Goal: Task Accomplishment & Management: Use online tool/utility

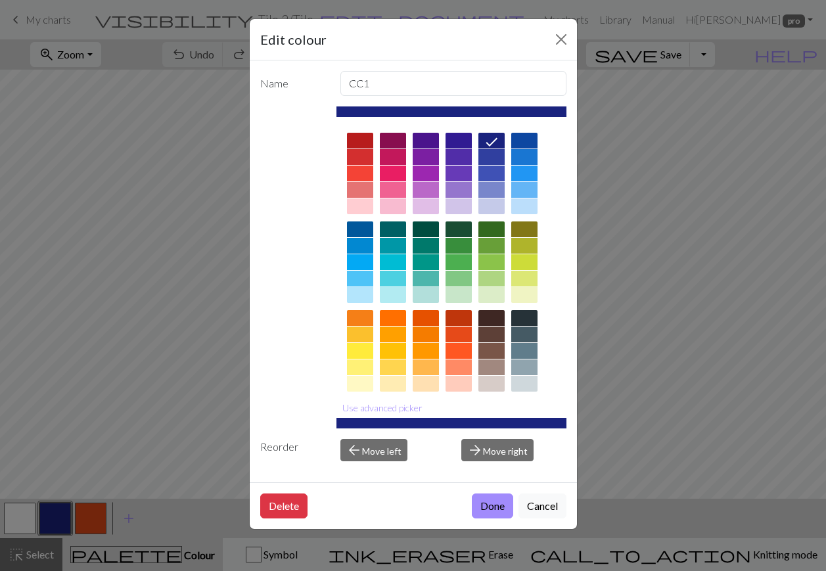
click at [561, 47] on button "Close" at bounding box center [561, 39] width 21 height 21
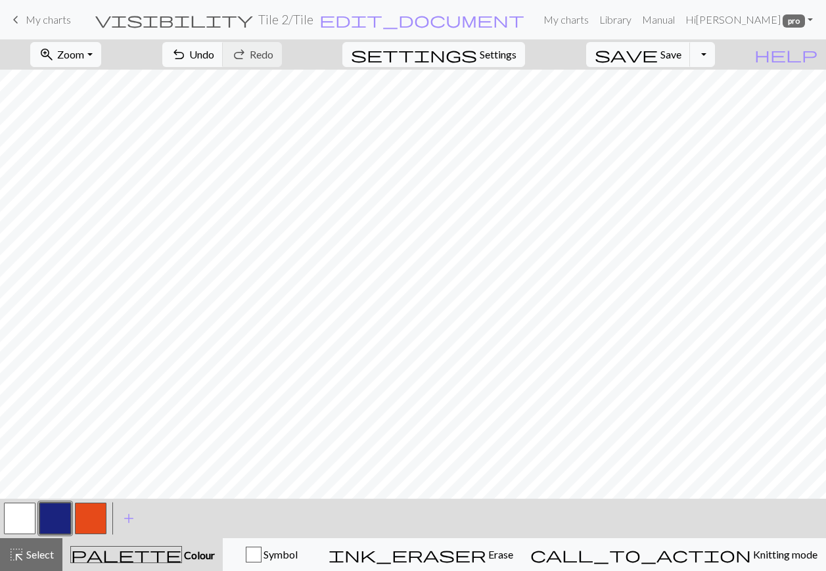
click at [25, 521] on button "button" at bounding box center [20, 519] width 32 height 32
click at [53, 527] on button "button" at bounding box center [55, 519] width 32 height 32
click at [12, 517] on button "button" at bounding box center [20, 519] width 32 height 32
click at [59, 517] on button "button" at bounding box center [55, 519] width 32 height 32
click at [24, 509] on button "button" at bounding box center [20, 519] width 32 height 32
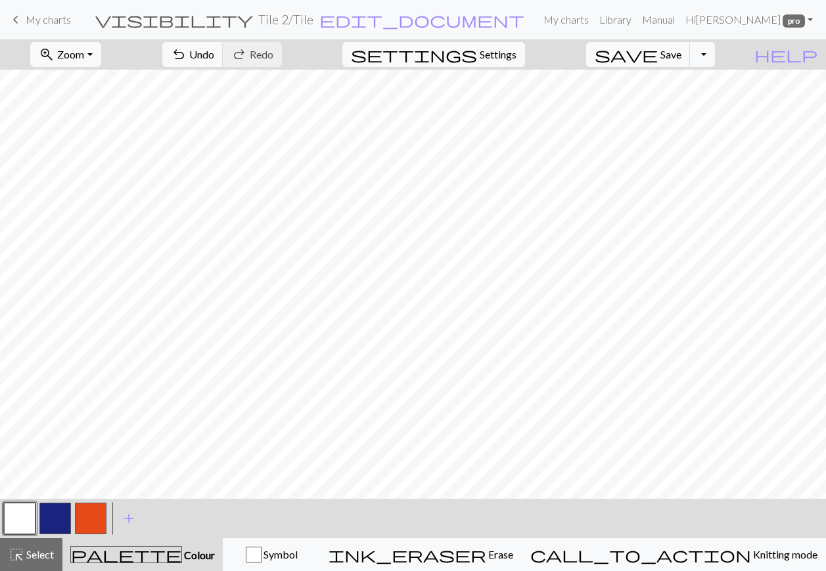
click at [59, 507] on button "button" at bounding box center [55, 519] width 32 height 32
click at [26, 525] on button "button" at bounding box center [20, 519] width 32 height 32
click at [50, 518] on button "button" at bounding box center [55, 519] width 32 height 32
click at [26, 528] on button "button" at bounding box center [20, 519] width 32 height 32
click at [59, 513] on button "button" at bounding box center [55, 519] width 32 height 32
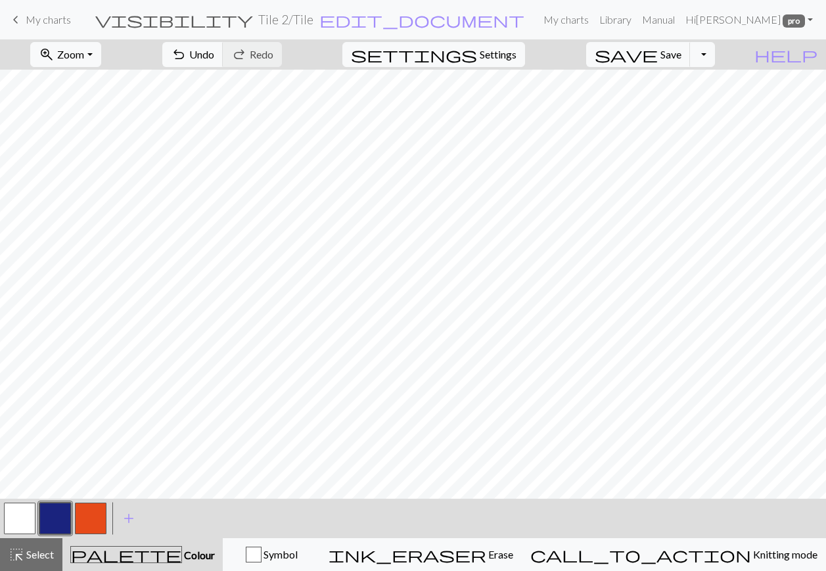
click at [56, 520] on button "button" at bounding box center [55, 519] width 32 height 32
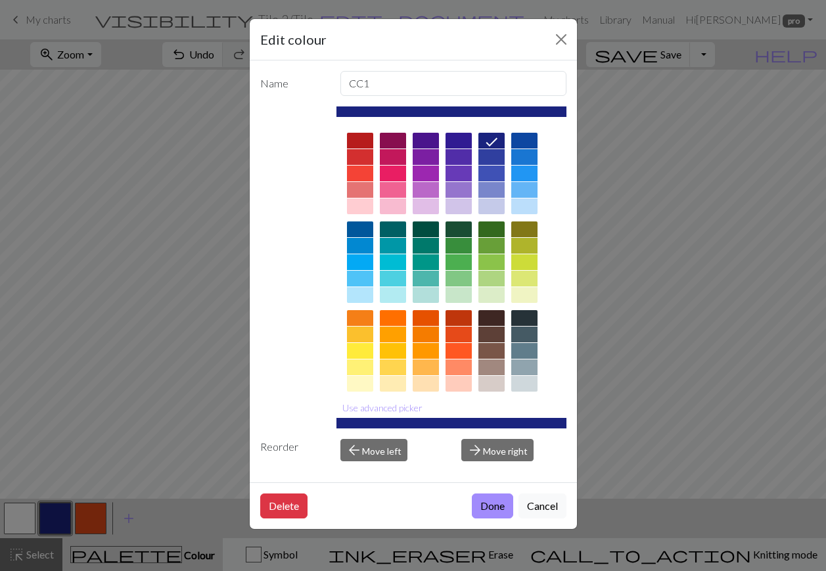
click at [563, 37] on button "Close" at bounding box center [561, 39] width 21 height 21
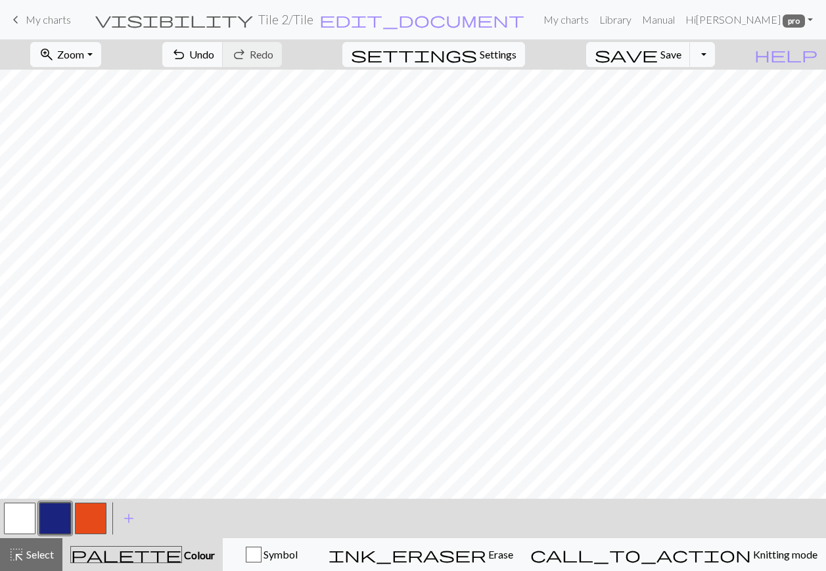
click at [691, 47] on button "save Save Save" at bounding box center [638, 54] width 105 height 25
click at [682, 53] on span "Save" at bounding box center [671, 54] width 21 height 12
click at [658, 59] on span "save" at bounding box center [626, 54] width 63 height 18
click at [682, 56] on span "Save" at bounding box center [671, 54] width 21 height 12
click at [684, 54] on div "Chart saved Chart saved Chart saved Chart saved" at bounding box center [413, 104] width 826 height 208
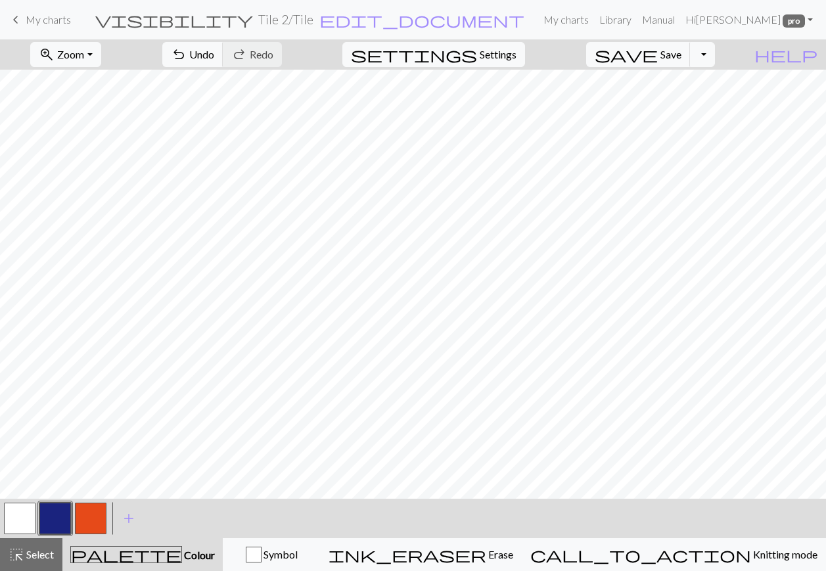
click at [28, 519] on button "button" at bounding box center [20, 519] width 32 height 32
click at [54, 519] on button "button" at bounding box center [55, 519] width 32 height 32
click at [23, 521] on button "button" at bounding box center [20, 519] width 32 height 32
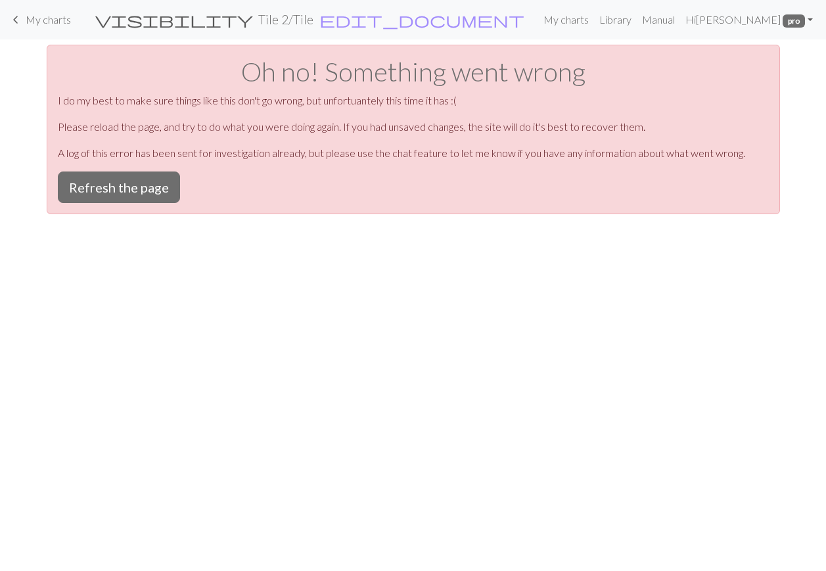
click at [152, 188] on button "Refresh the page" at bounding box center [119, 188] width 122 height 32
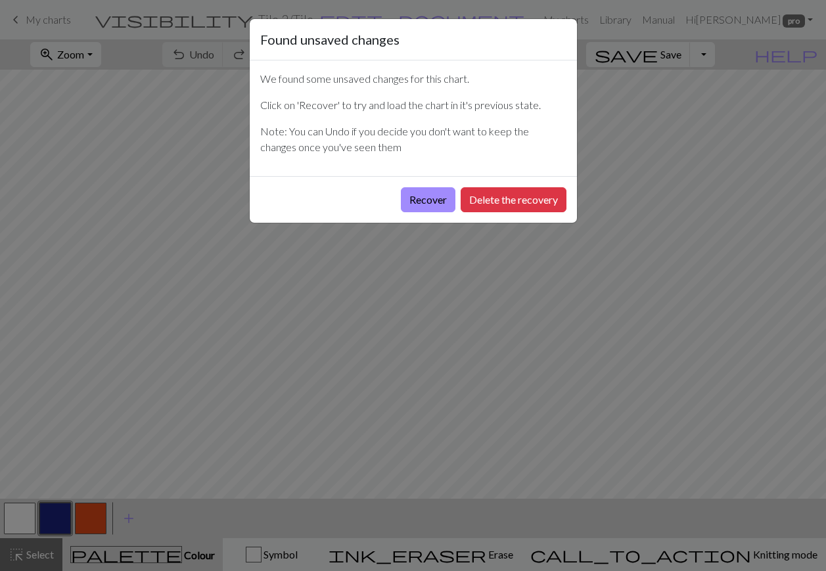
click at [506, 203] on button "Delete the recovery" at bounding box center [514, 199] width 106 height 25
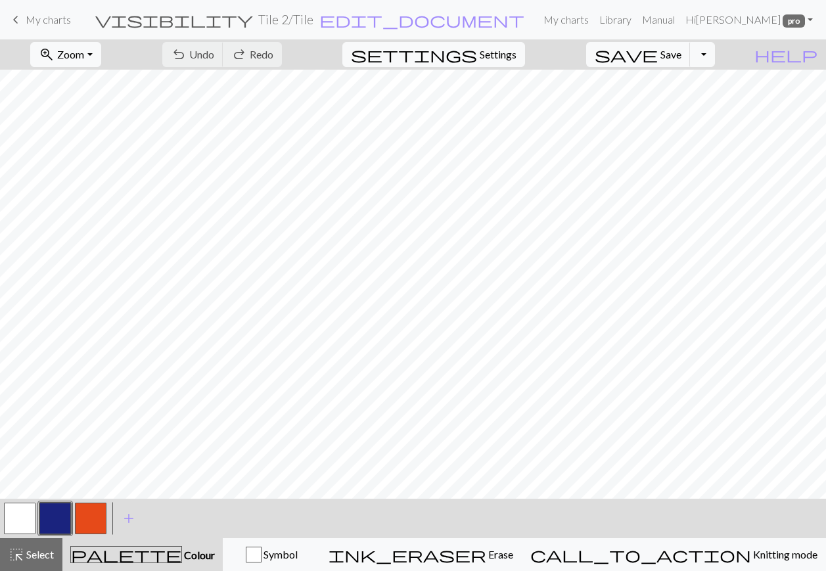
click at [101, 58] on button "zoom_in Zoom Zoom" at bounding box center [65, 54] width 70 height 25
click at [106, 89] on button "Fit all" at bounding box center [83, 83] width 104 height 21
click at [270, 60] on div "undo Undo Undo redo Redo Redo" at bounding box center [222, 54] width 139 height 30
click at [51, 519] on button "button" at bounding box center [55, 519] width 32 height 32
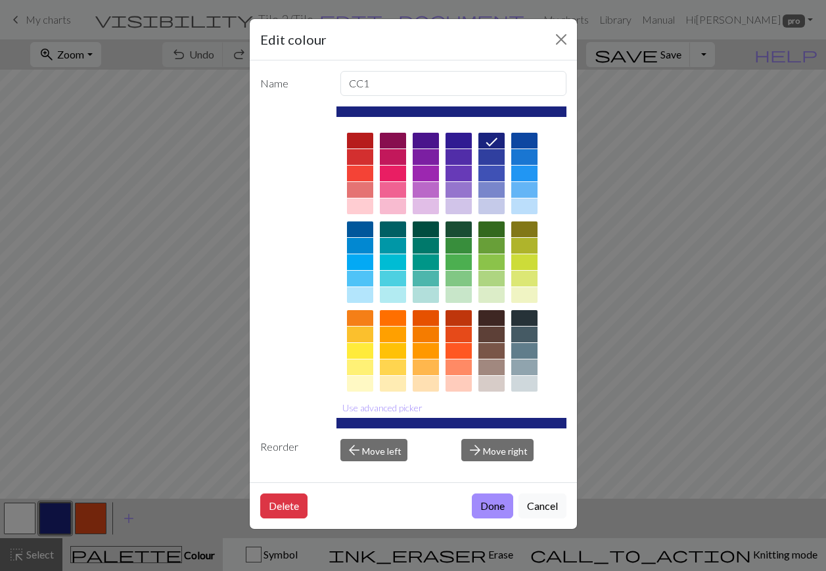
click at [561, 42] on button "Close" at bounding box center [561, 39] width 21 height 21
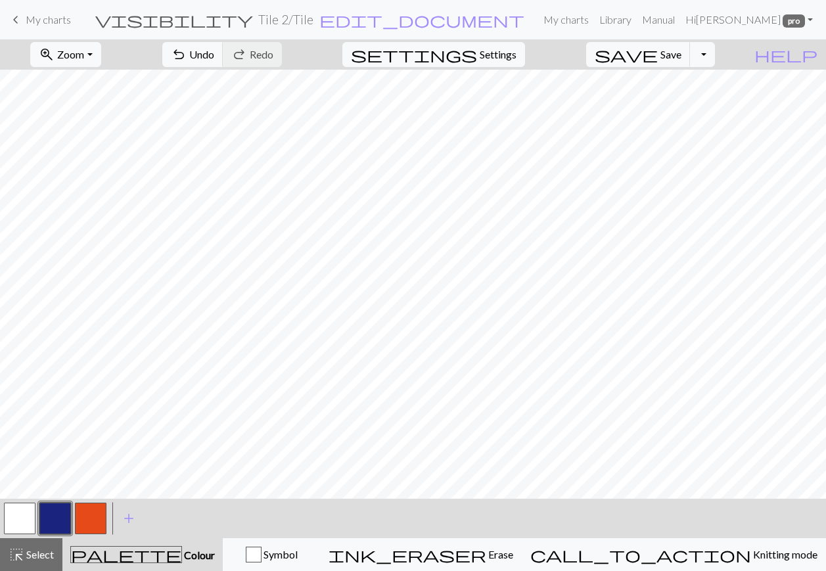
click at [24, 521] on button "button" at bounding box center [20, 519] width 32 height 32
click at [53, 521] on button "button" at bounding box center [55, 519] width 32 height 32
click at [33, 518] on button "button" at bounding box center [20, 519] width 32 height 32
click at [59, 519] on button "button" at bounding box center [55, 519] width 32 height 32
click at [27, 517] on button "button" at bounding box center [20, 519] width 32 height 32
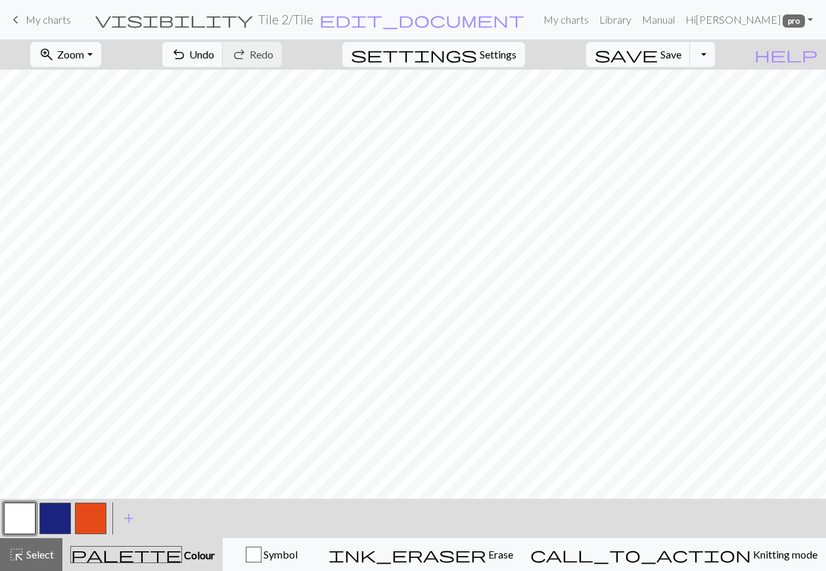
click at [56, 522] on button "button" at bounding box center [55, 519] width 32 height 32
click at [25, 521] on button "button" at bounding box center [20, 519] width 32 height 32
click at [51, 524] on button "button" at bounding box center [55, 519] width 32 height 32
click at [26, 518] on button "button" at bounding box center [20, 519] width 32 height 32
click at [59, 517] on button "button" at bounding box center [55, 519] width 32 height 32
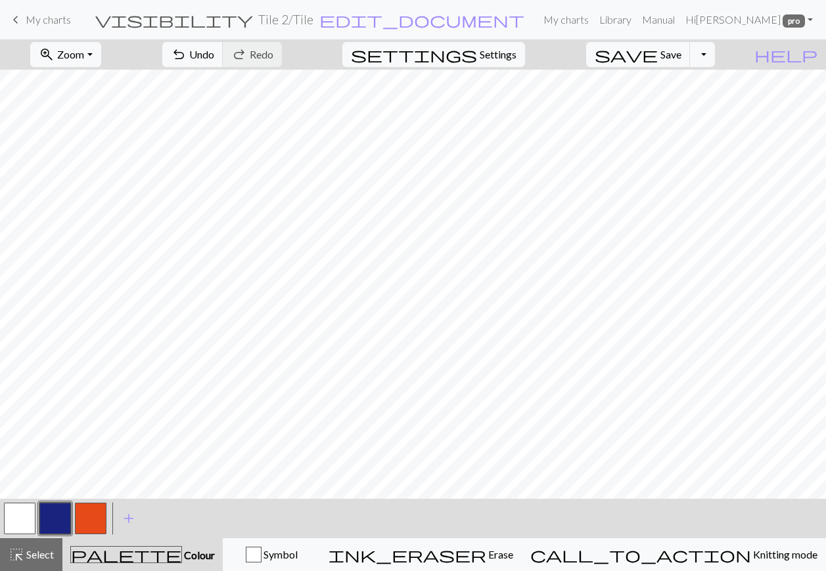
click at [19, 518] on button "button" at bounding box center [20, 519] width 32 height 32
click at [55, 514] on button "button" at bounding box center [55, 519] width 32 height 32
click at [682, 55] on span "Save" at bounding box center [671, 54] width 21 height 12
click at [59, 519] on button "button" at bounding box center [55, 519] width 32 height 32
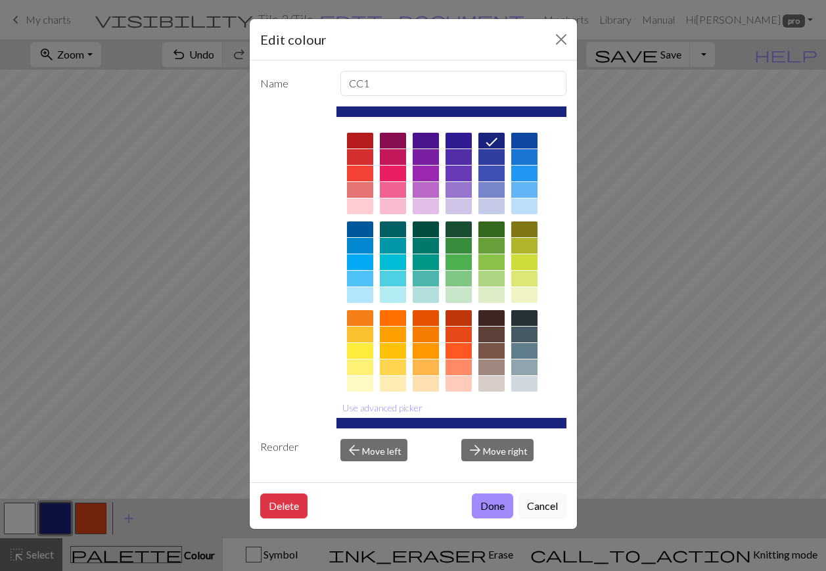
click at [558, 43] on button "Close" at bounding box center [561, 39] width 21 height 21
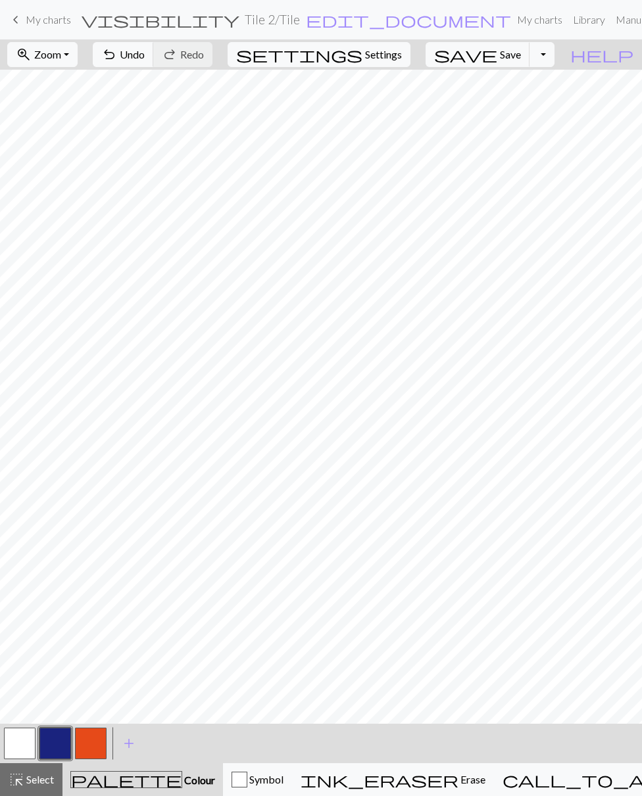
click at [521, 56] on span "Save" at bounding box center [510, 54] width 21 height 12
click at [78, 59] on button "zoom_in Zoom Zoom" at bounding box center [42, 54] width 70 height 25
click at [68, 228] on button "200%" at bounding box center [60, 220] width 104 height 21
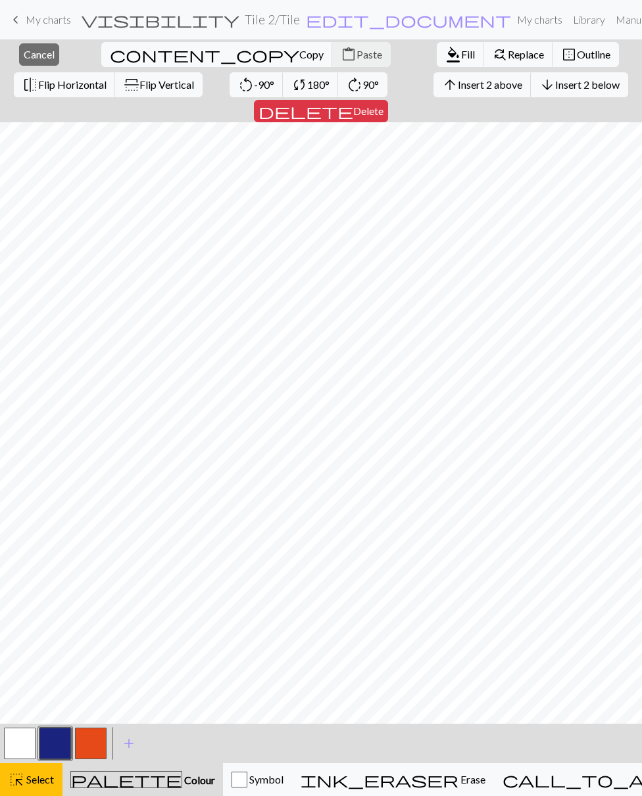
click at [36, 571] on span "Select" at bounding box center [39, 779] width 30 height 12
click at [41, 571] on span "Select" at bounding box center [39, 779] width 30 height 12
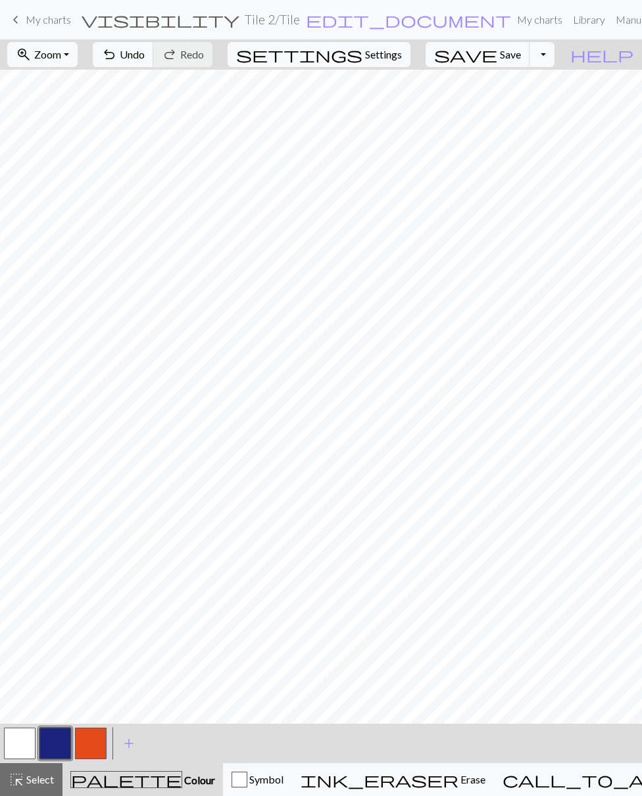
click at [78, 57] on button "zoom_in Zoom Zoom" at bounding box center [42, 54] width 70 height 25
click at [70, 89] on button "Fit all" at bounding box center [60, 83] width 104 height 21
click at [39, 571] on span "Select" at bounding box center [39, 779] width 30 height 12
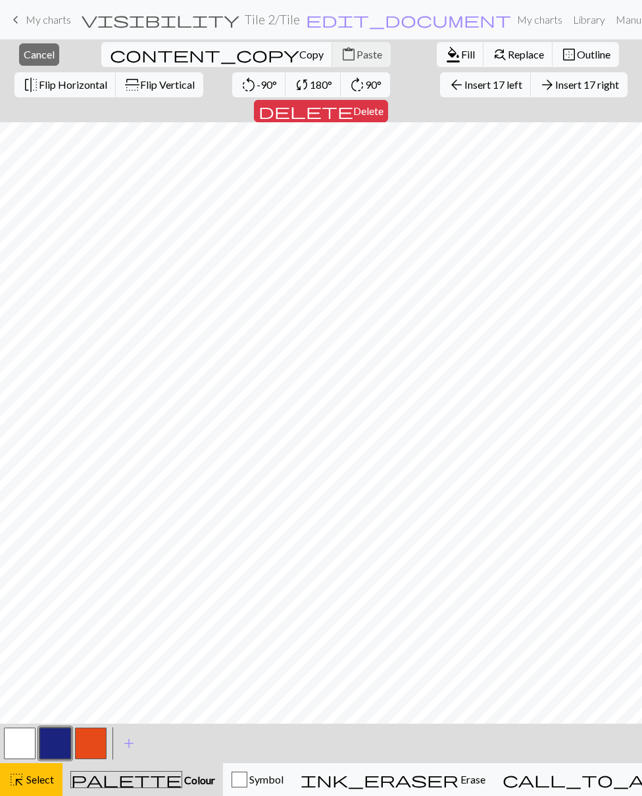
click at [365, 89] on span "90°" at bounding box center [373, 84] width 16 height 12
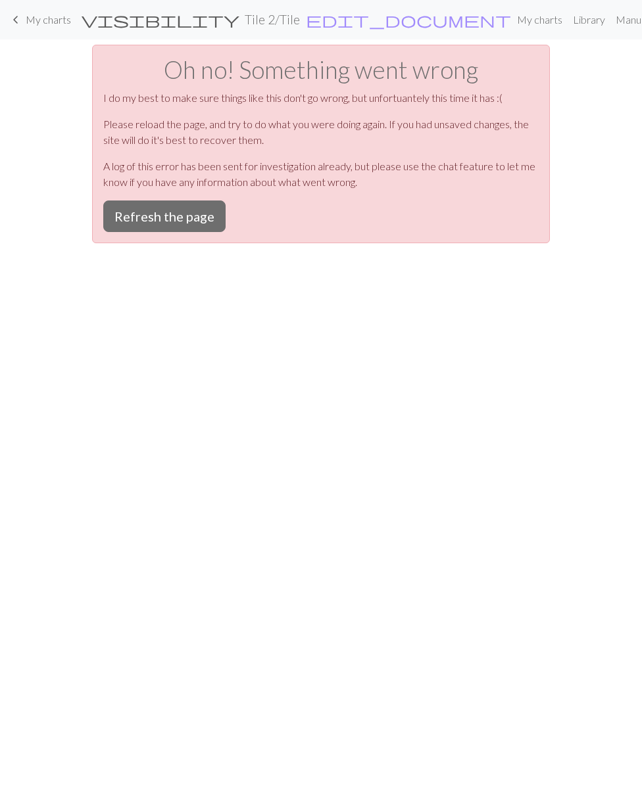
click at [198, 208] on button "Refresh the page" at bounding box center [164, 217] width 122 height 32
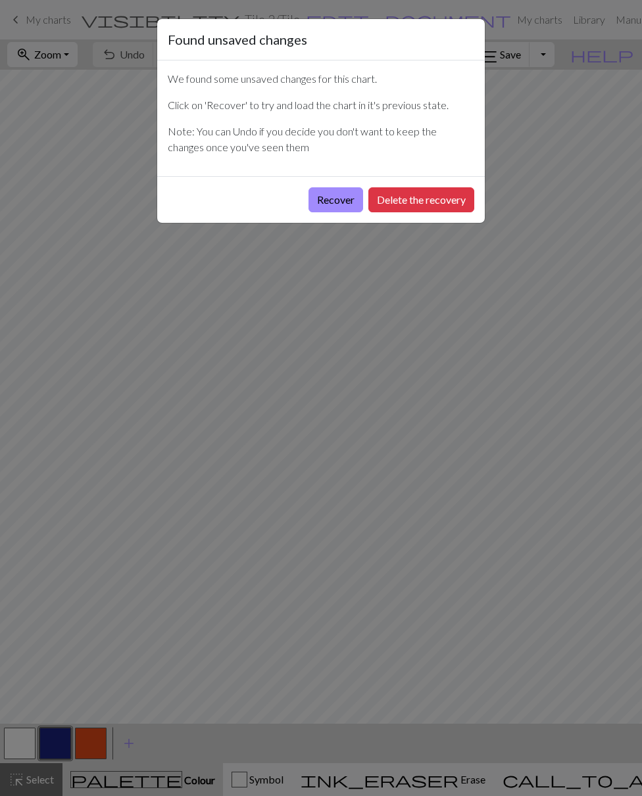
click at [429, 204] on button "Delete the recovery" at bounding box center [421, 199] width 106 height 25
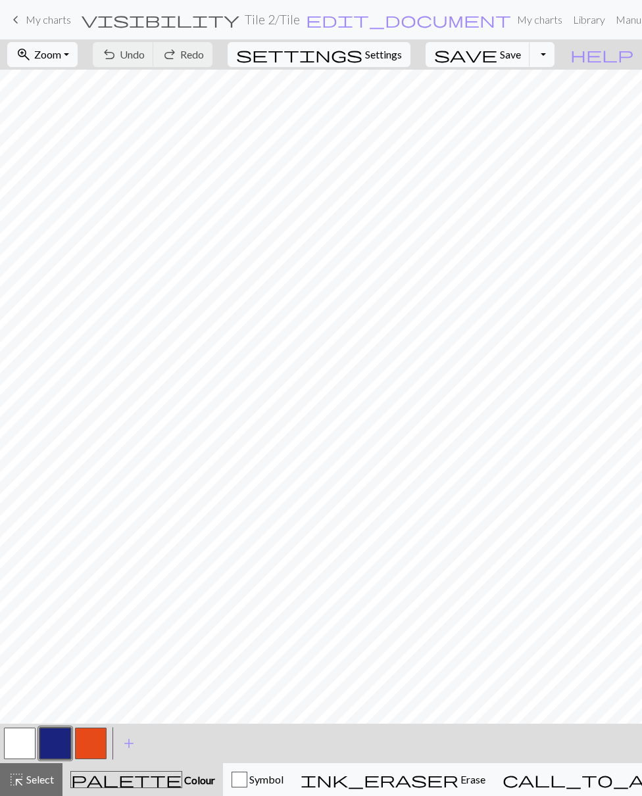
click at [78, 55] on button "zoom_in Zoom Zoom" at bounding box center [42, 54] width 70 height 25
click at [77, 164] on button "50%" at bounding box center [60, 157] width 104 height 21
click at [34, 774] on span "Select" at bounding box center [39, 779] width 30 height 12
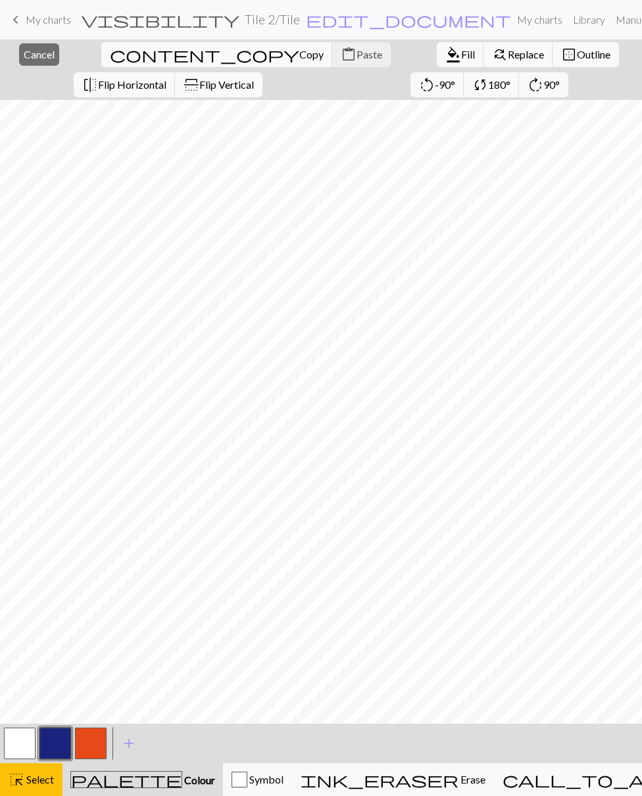
click at [59, 736] on button "button" at bounding box center [55, 744] width 32 height 32
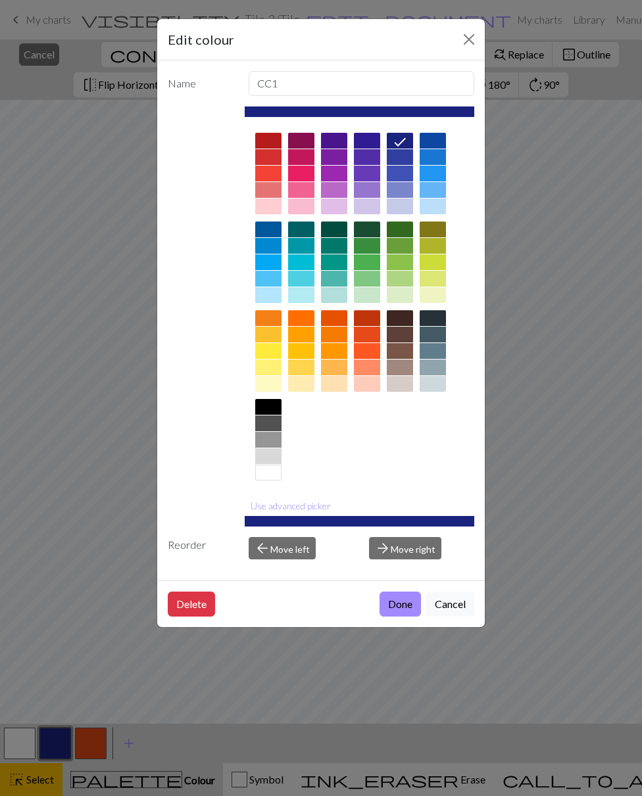
click at [406, 606] on button "Done" at bounding box center [399, 604] width 41 height 25
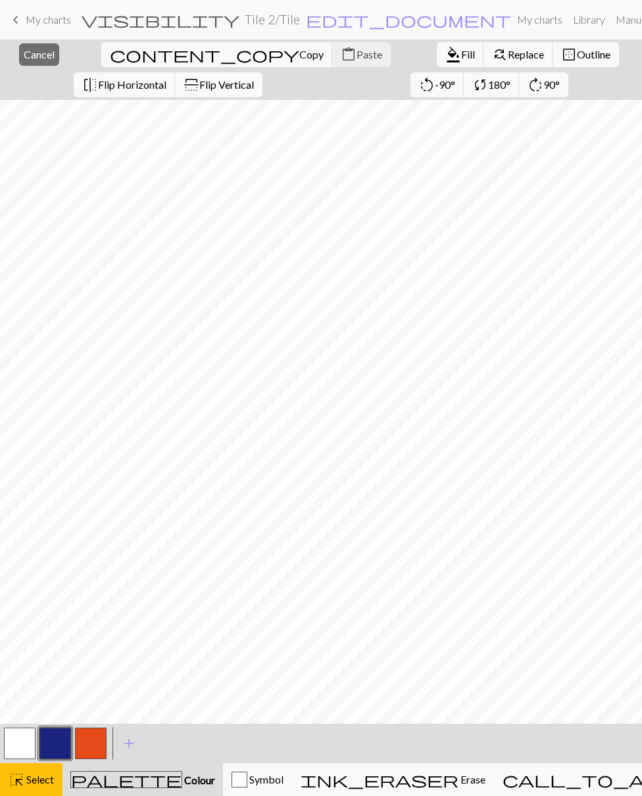
click at [56, 735] on button "button" at bounding box center [55, 744] width 32 height 32
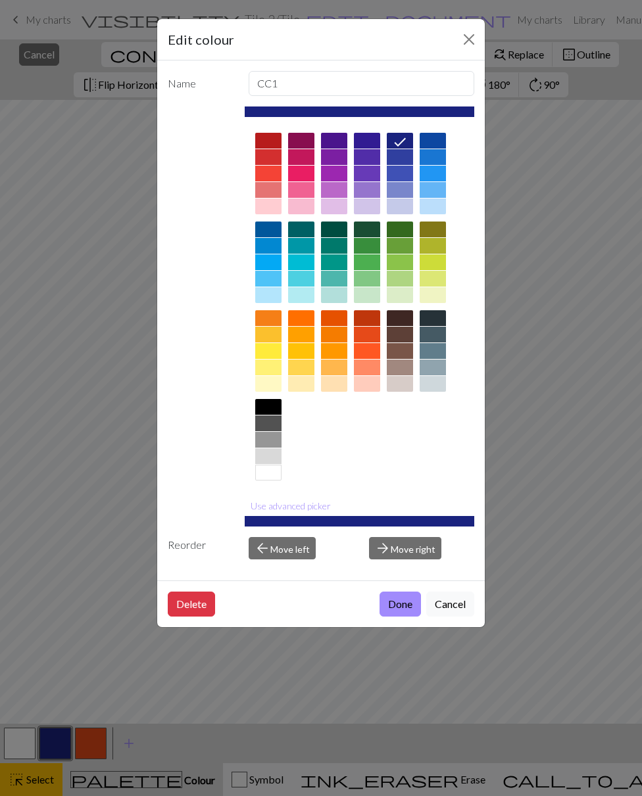
click at [394, 606] on button "Done" at bounding box center [399, 604] width 41 height 25
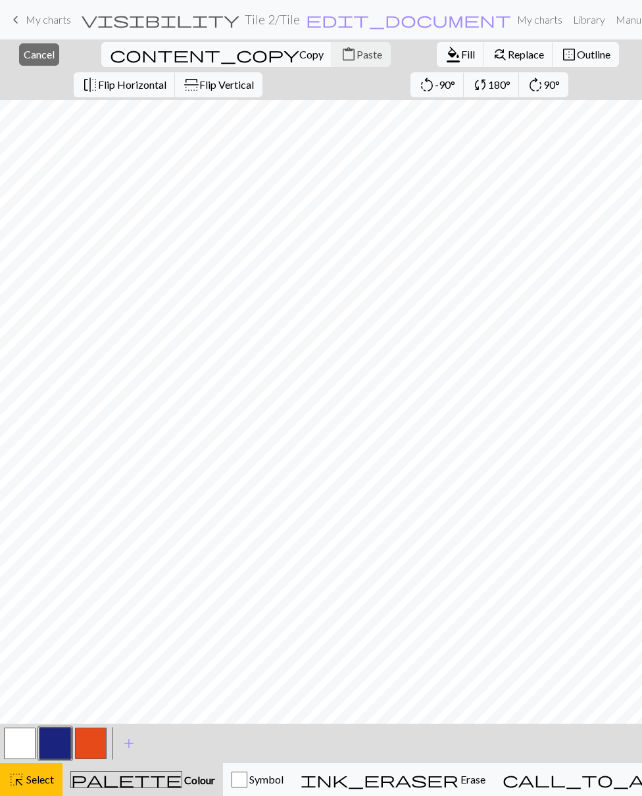
click at [36, 776] on span "Select" at bounding box center [39, 779] width 30 height 12
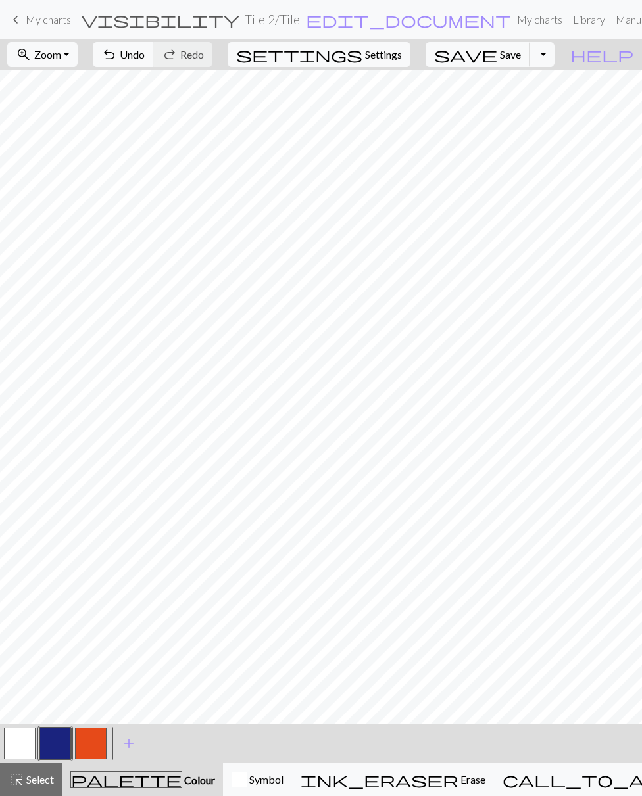
click at [53, 737] on button "button" at bounding box center [55, 744] width 32 height 32
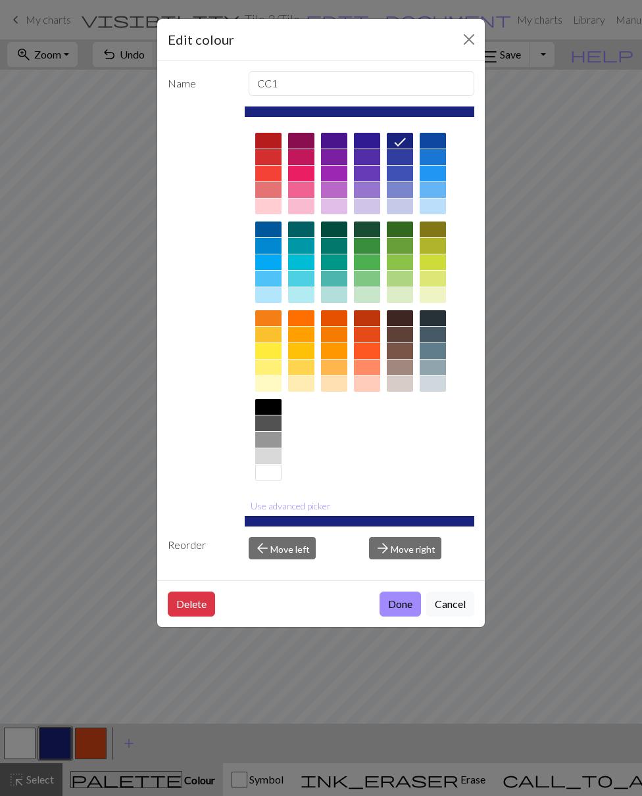
click at [465, 45] on button "Close" at bounding box center [468, 39] width 21 height 21
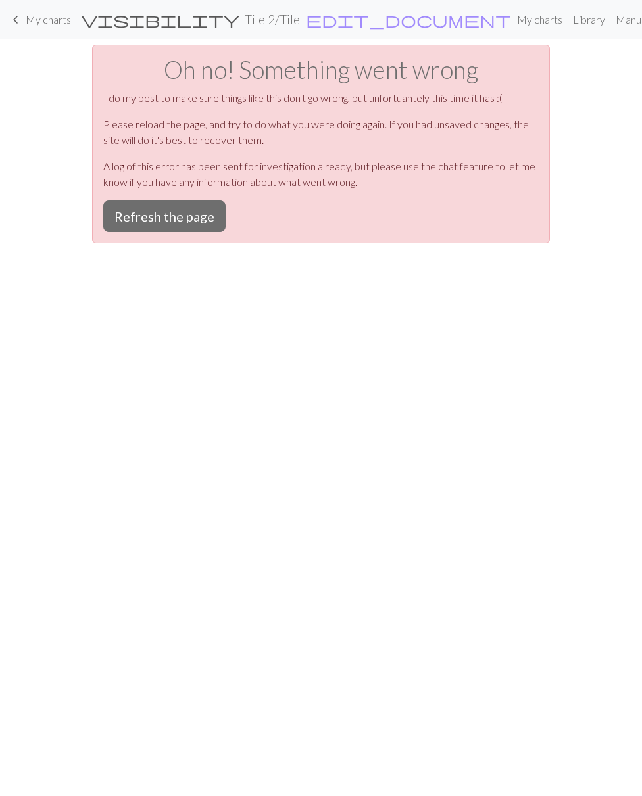
click at [175, 220] on button "Refresh the page" at bounding box center [164, 217] width 122 height 32
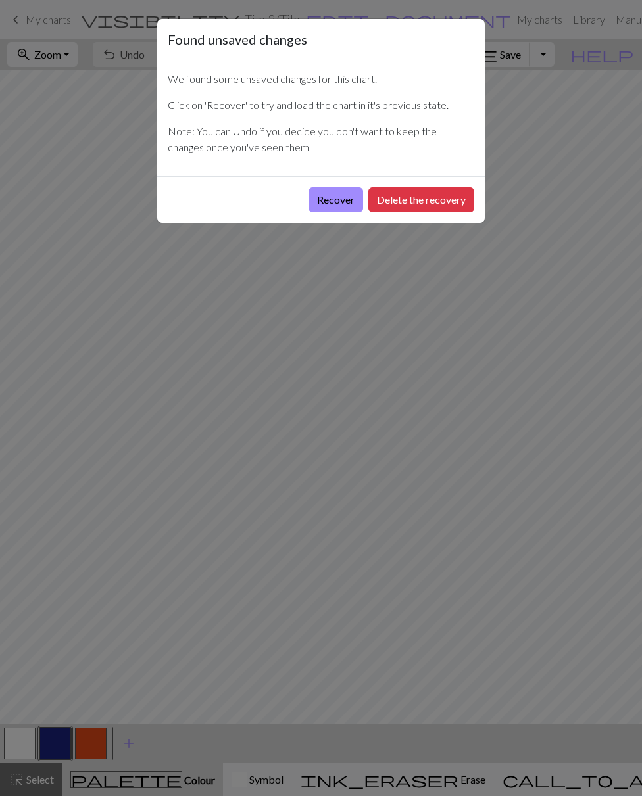
click at [339, 200] on button "Recover" at bounding box center [335, 199] width 55 height 25
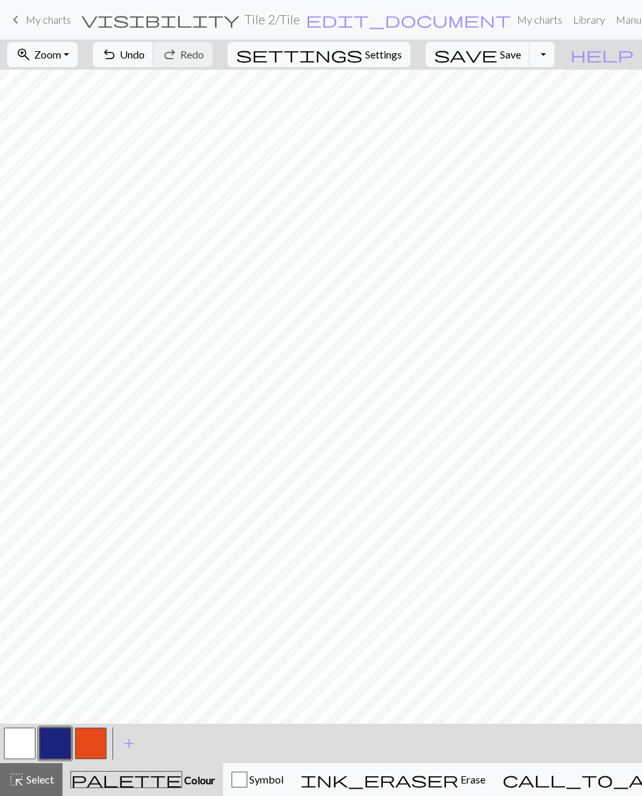
click at [78, 56] on button "zoom_in Zoom Zoom" at bounding box center [42, 54] width 70 height 25
click at [76, 160] on button "50%" at bounding box center [60, 157] width 104 height 21
click at [78, 60] on button "zoom_in Zoom Zoom" at bounding box center [42, 54] width 70 height 25
click at [73, 87] on button "Fit all" at bounding box center [60, 83] width 104 height 21
click at [521, 51] on span "Save" at bounding box center [510, 54] width 21 height 12
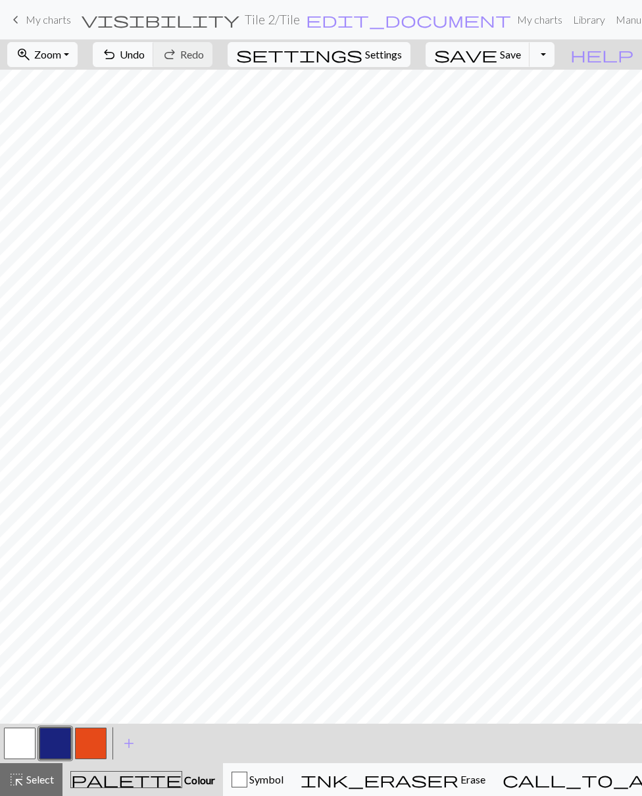
click at [78, 62] on button "zoom_in Zoom Zoom" at bounding box center [42, 54] width 70 height 25
click at [79, 87] on button "Fit all" at bounding box center [60, 83] width 104 height 21
click at [78, 55] on button "zoom_in Zoom Zoom" at bounding box center [42, 54] width 70 height 25
click at [75, 163] on button "50%" at bounding box center [60, 157] width 104 height 21
click at [78, 61] on button "zoom_in Zoom Zoom" at bounding box center [42, 54] width 70 height 25
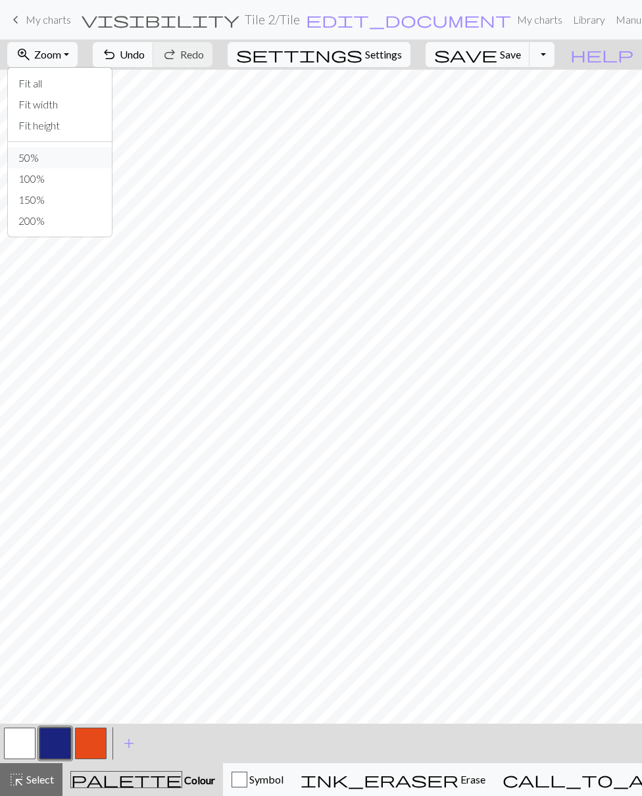
click at [72, 157] on button "50%" at bounding box center [60, 157] width 104 height 21
click at [78, 54] on button "zoom_in Zoom Zoom" at bounding box center [42, 54] width 70 height 25
click at [80, 220] on button "200%" at bounding box center [60, 220] width 104 height 21
click at [78, 60] on button "zoom_in Zoom Zoom" at bounding box center [42, 54] width 70 height 25
click at [78, 88] on button "Fit all" at bounding box center [60, 83] width 104 height 21
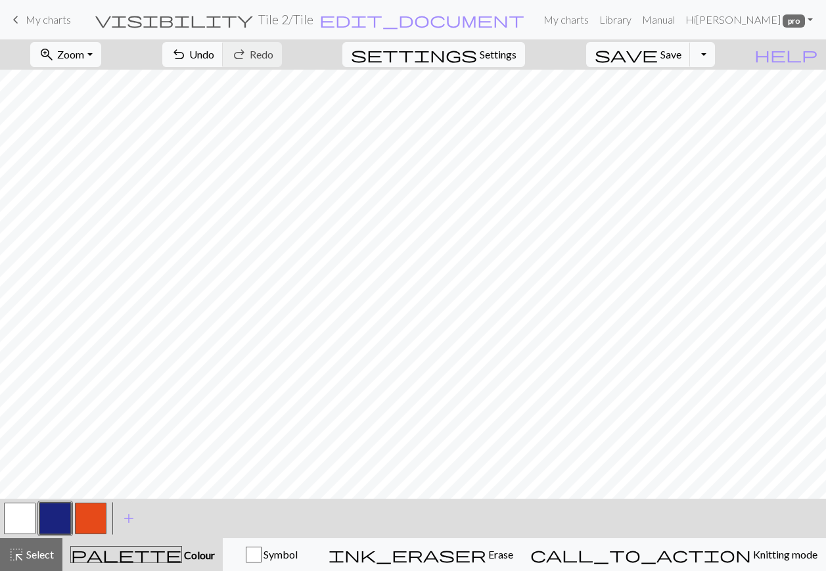
click at [57, 519] on button "button" at bounding box center [55, 519] width 32 height 32
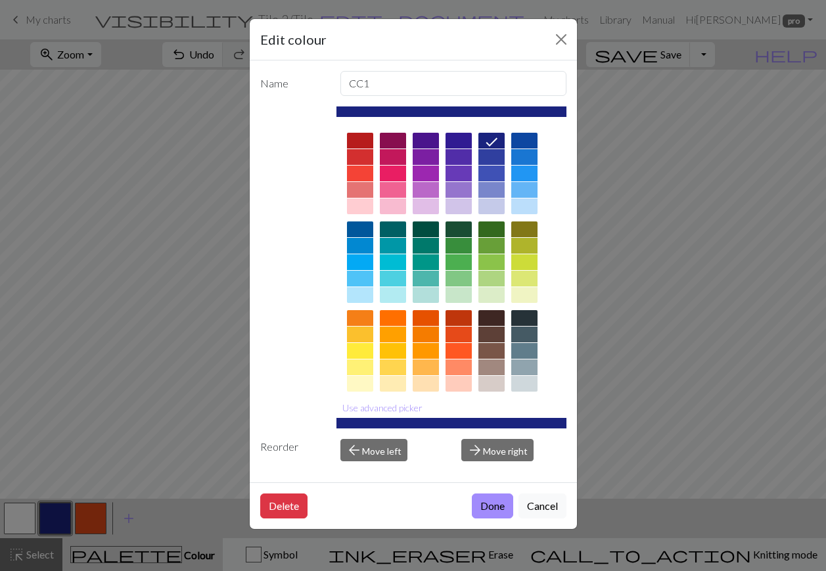
click at [563, 45] on button "Close" at bounding box center [561, 39] width 21 height 21
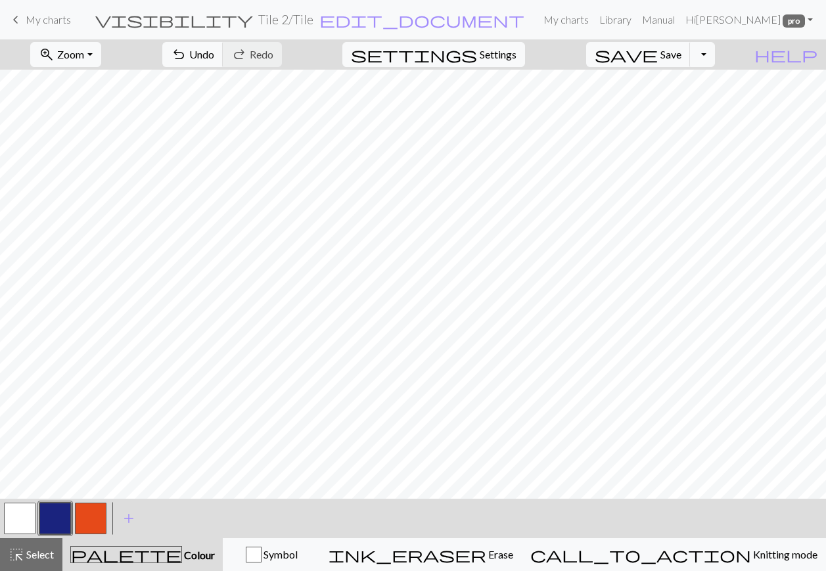
click at [641, 59] on span "save" at bounding box center [626, 54] width 63 height 18
